Goal: Transaction & Acquisition: Obtain resource

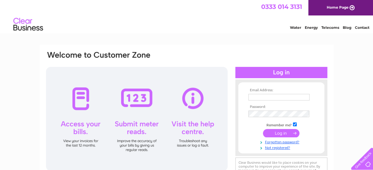
click at [252, 97] on input "text" at bounding box center [279, 97] width 61 height 7
paste input "accounts.payable@uk.relyonnutec.com"
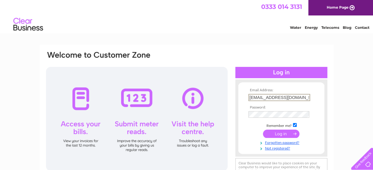
scroll to position [0, 15]
type input "accounts.payable@uk.relyonnutec.com"
click at [278, 136] on input "submit" at bounding box center [281, 134] width 37 height 8
click at [278, 134] on input "submit" at bounding box center [281, 133] width 37 height 8
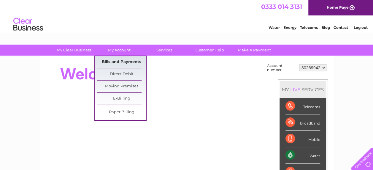
click at [109, 61] on link "Bills and Payments" at bounding box center [121, 62] width 49 height 12
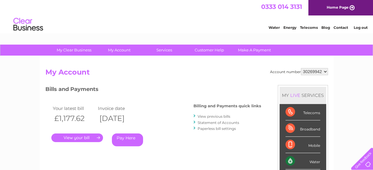
scroll to position [30, 0]
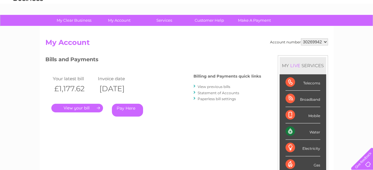
click at [72, 106] on link "." at bounding box center [77, 108] width 52 height 9
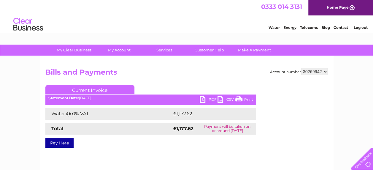
click at [210, 98] on link "PDF" at bounding box center [209, 100] width 18 height 9
